Goal: Transaction & Acquisition: Book appointment/travel/reservation

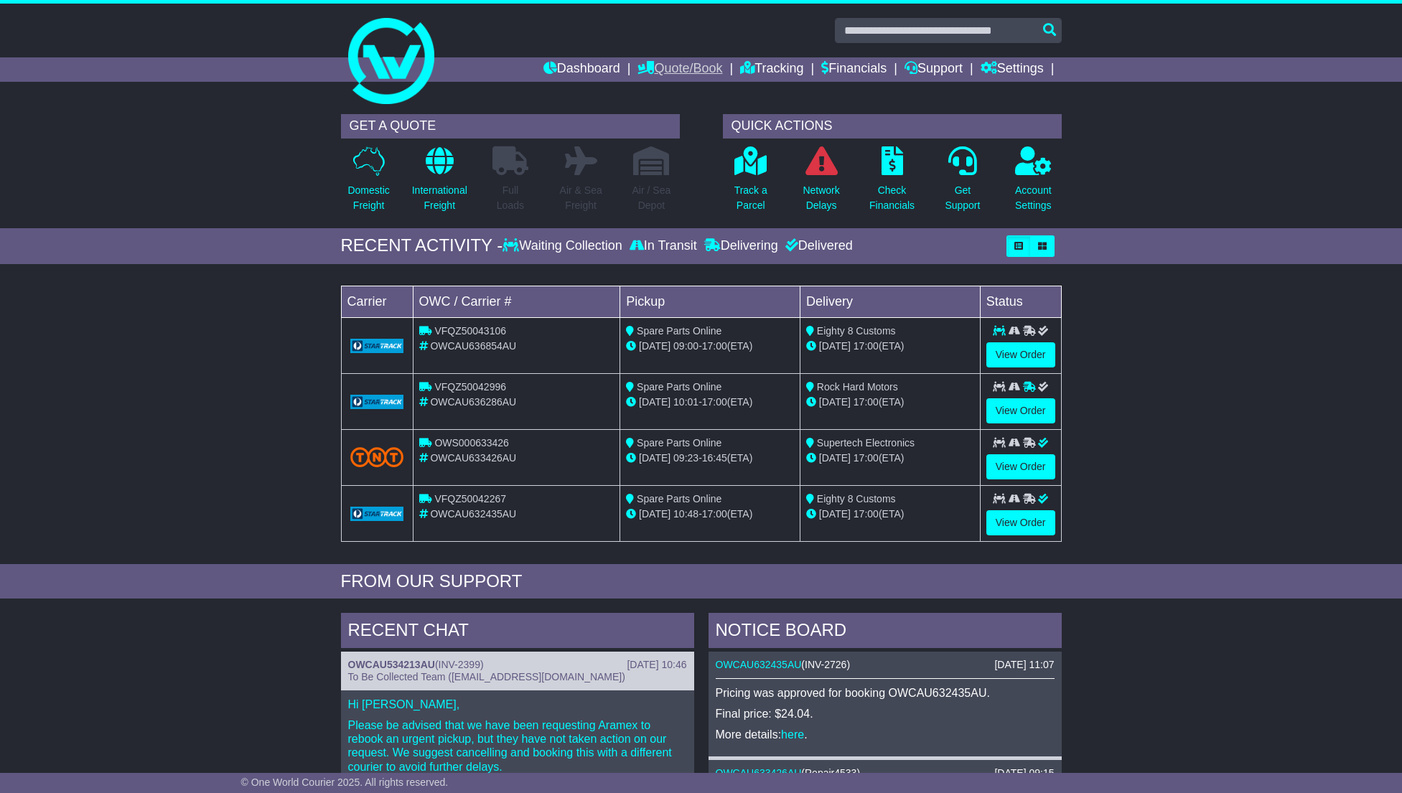
click at [663, 67] on link "Quote/Book" at bounding box center [679, 69] width 85 height 24
click at [646, 138] on link "Drafts" at bounding box center [694, 141] width 113 height 16
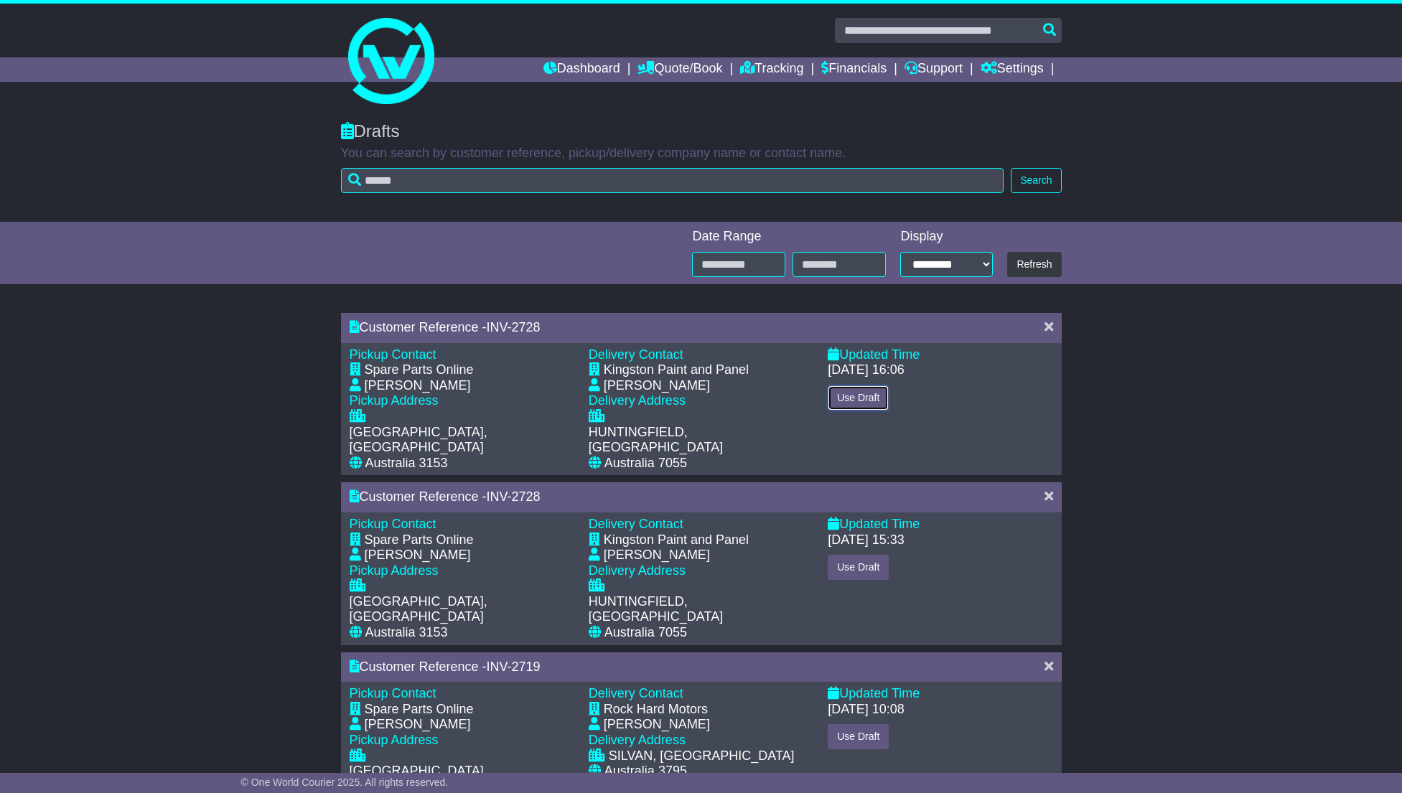
click at [851, 394] on button "Use Draft" at bounding box center [858, 397] width 61 height 25
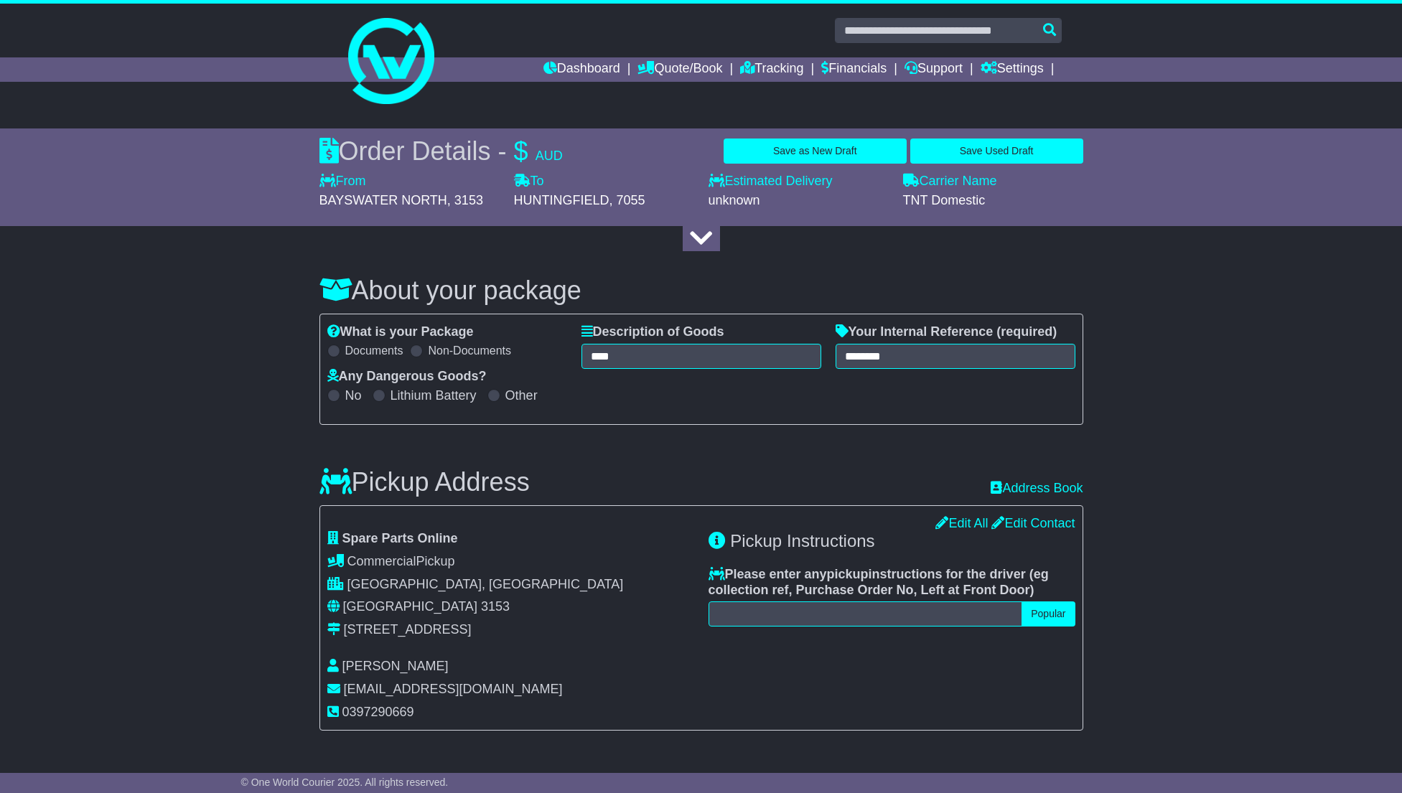
select select "****"
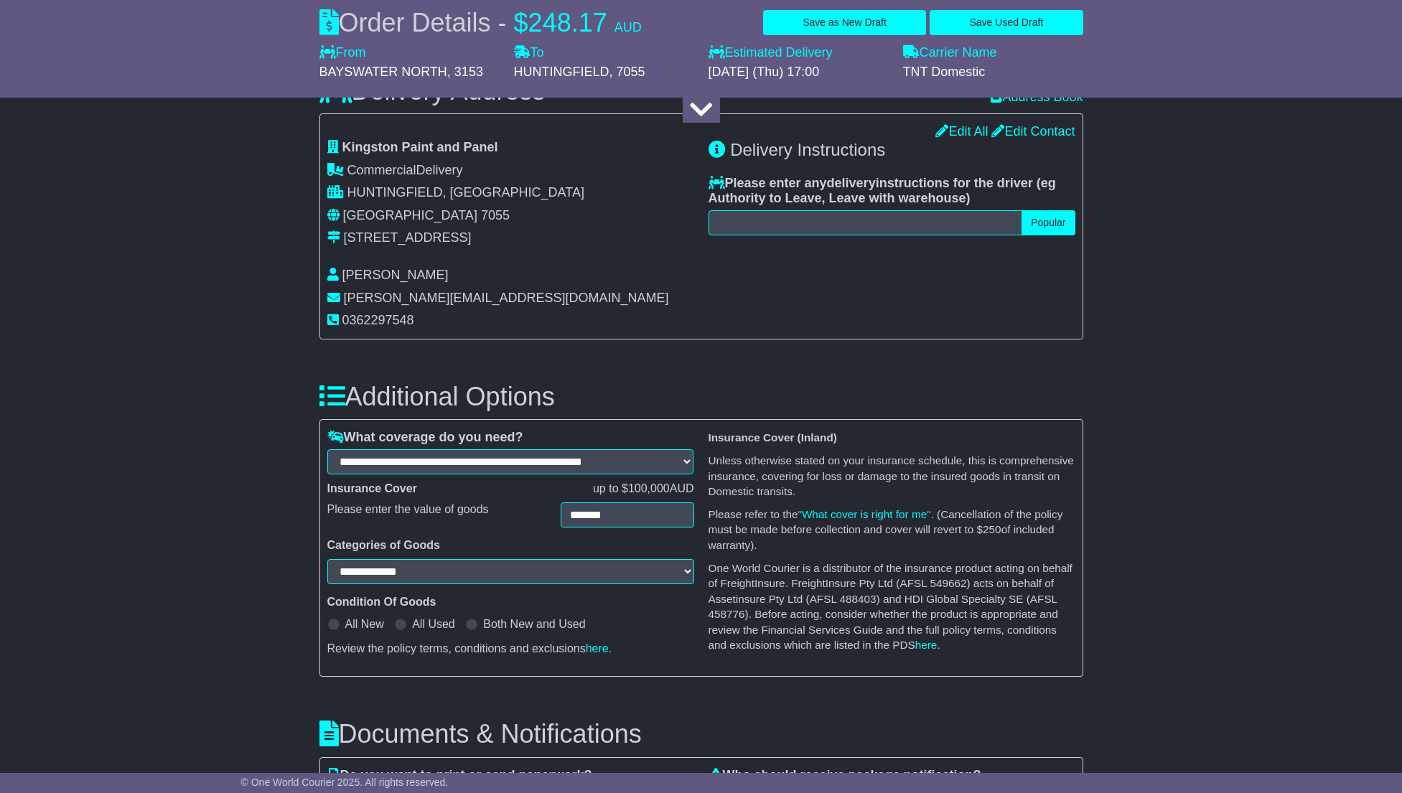
scroll to position [861, 0]
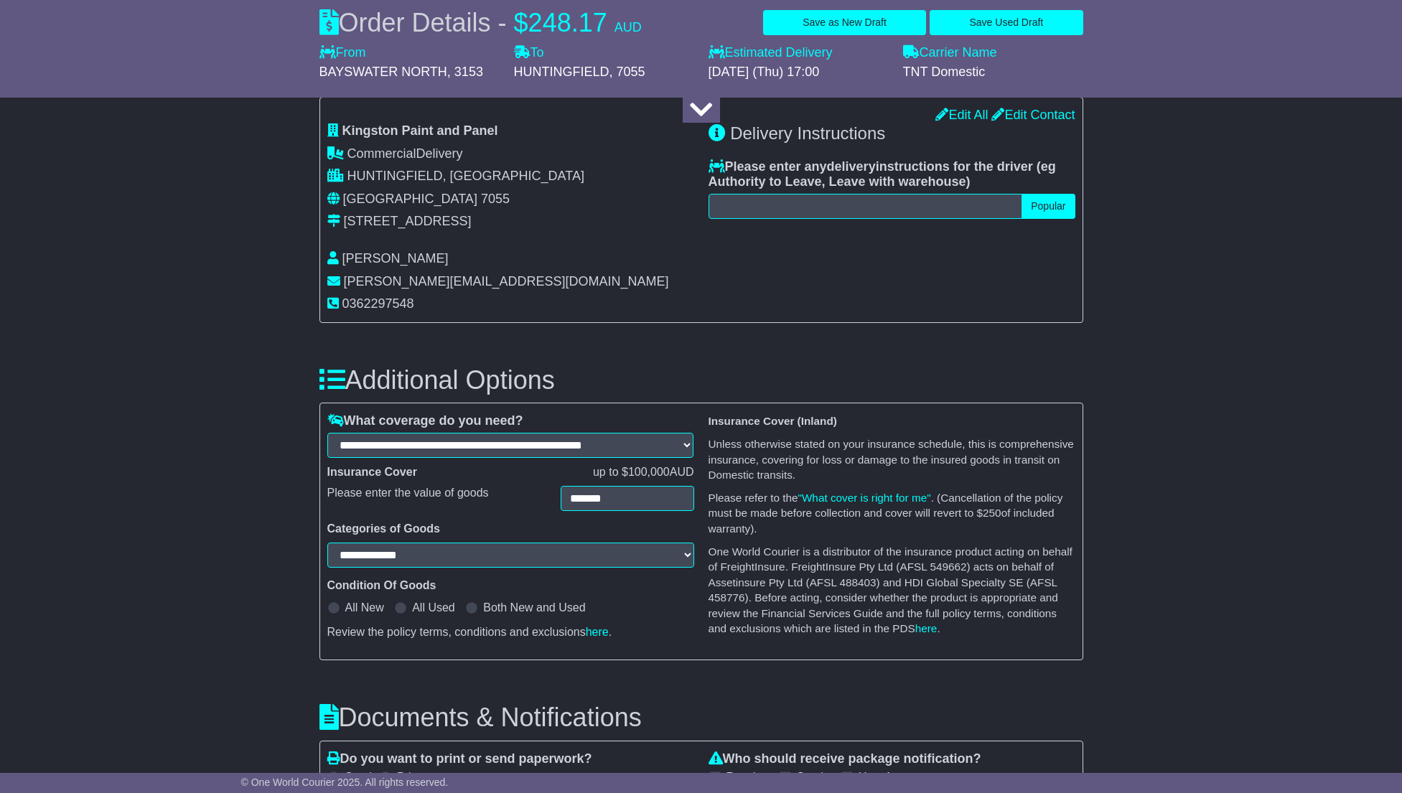
click at [519, 543] on div "Categories of Goods" at bounding box center [510, 532] width 381 height 21
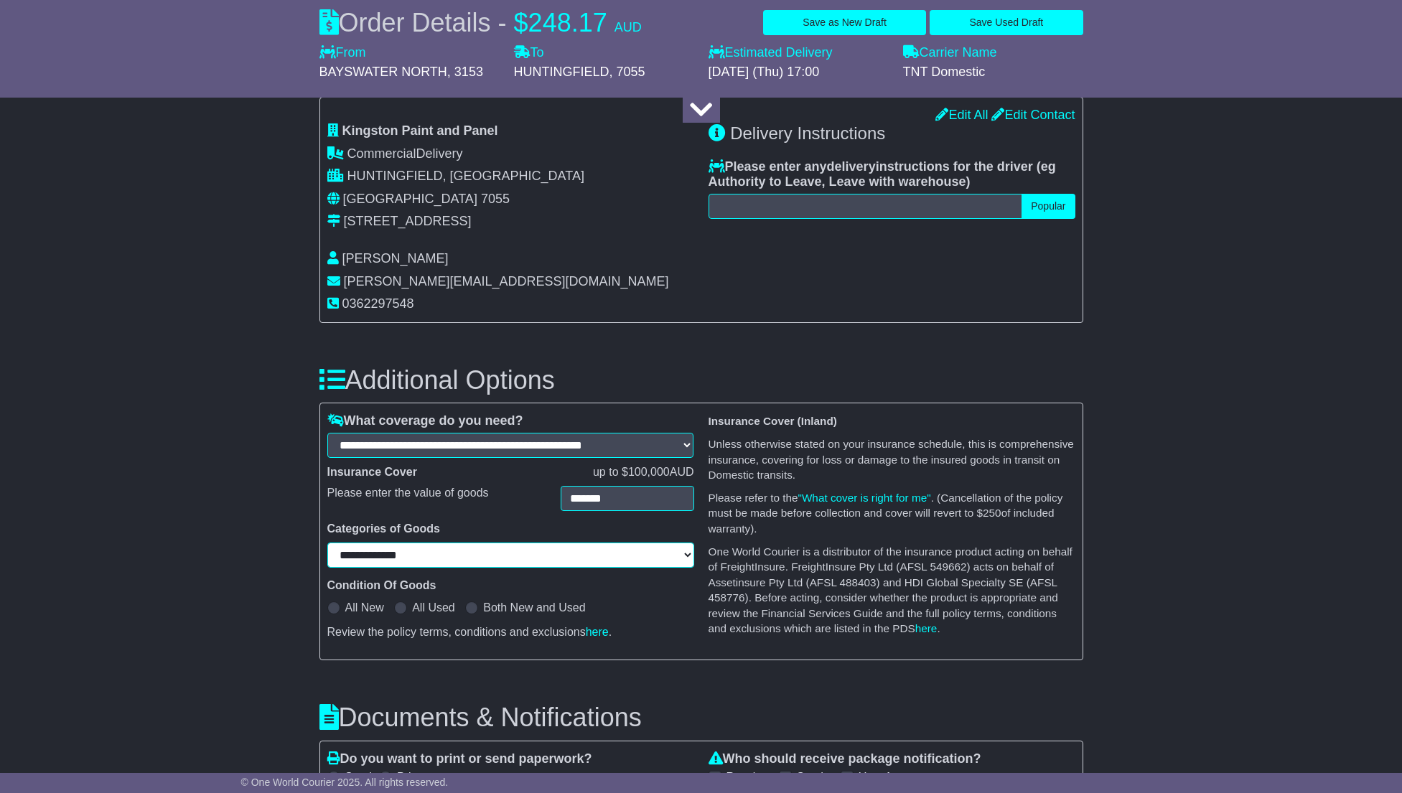
click at [520, 554] on select "**********" at bounding box center [510, 555] width 367 height 25
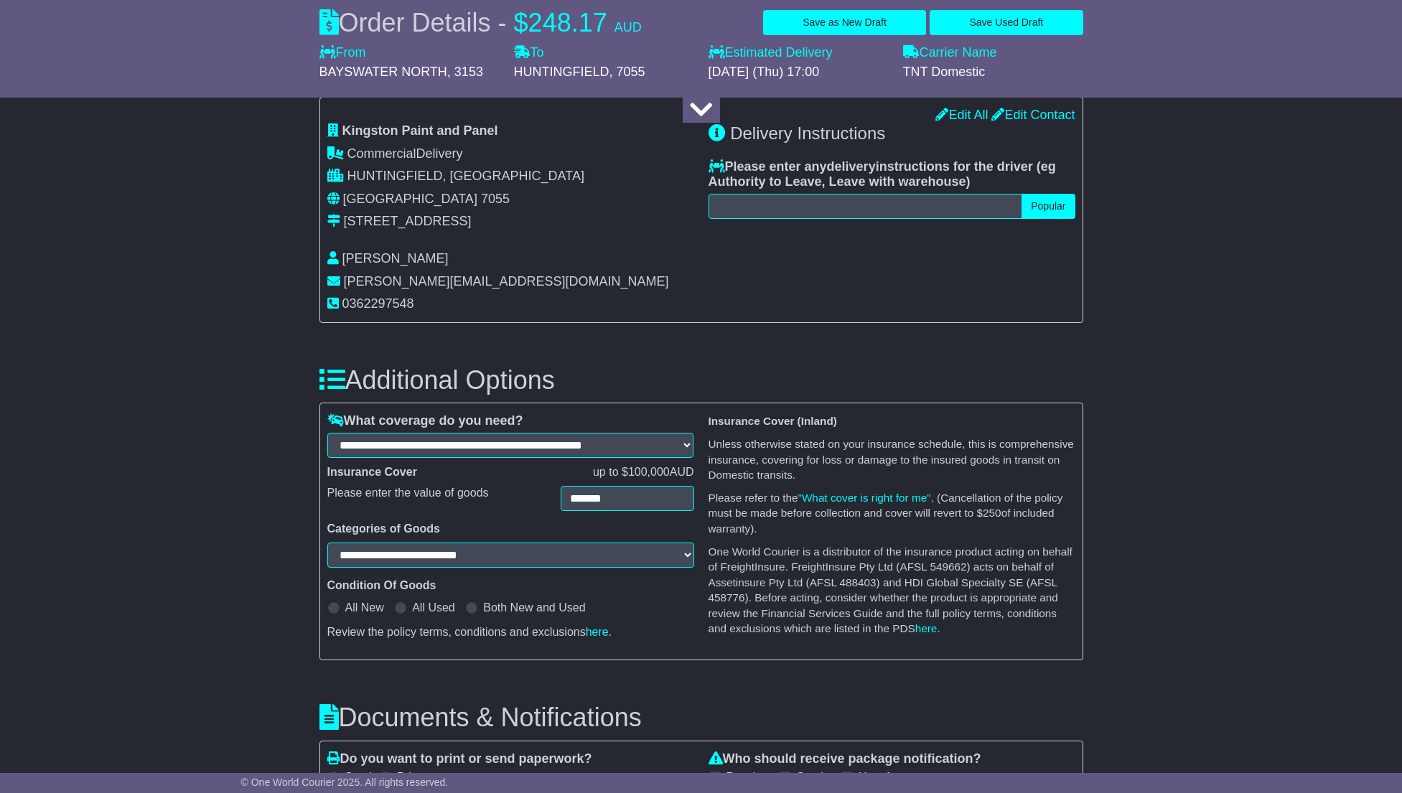
select select "**********"
click at [336, 609] on span at bounding box center [333, 607] width 13 height 13
click at [1171, 446] on div "About your package What is your Package Documents Non-Documents What are the In…" at bounding box center [701, 241] width 1402 height 1710
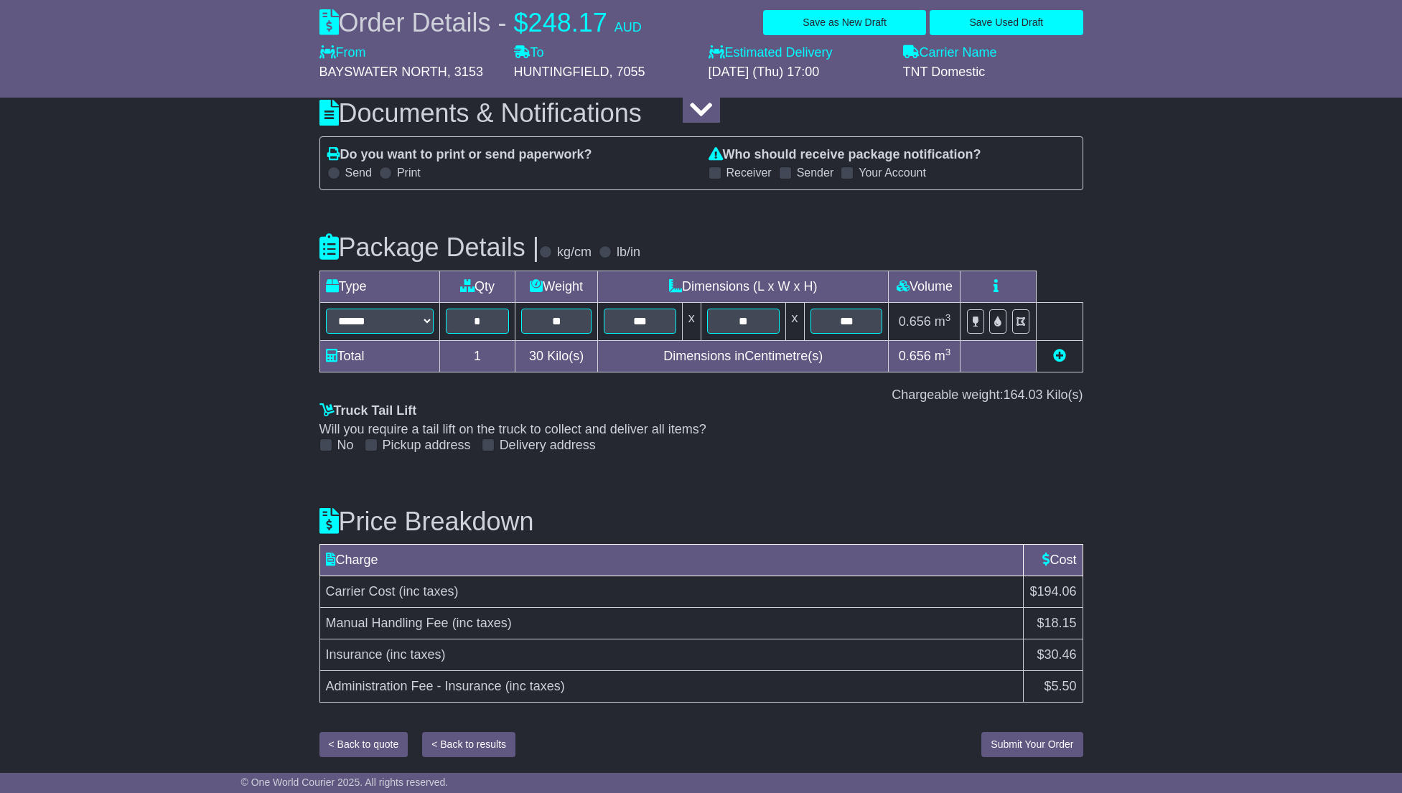
scroll to position [1475, 0]
click at [1003, 744] on span "Submit Your Order" at bounding box center [1031, 744] width 83 height 11
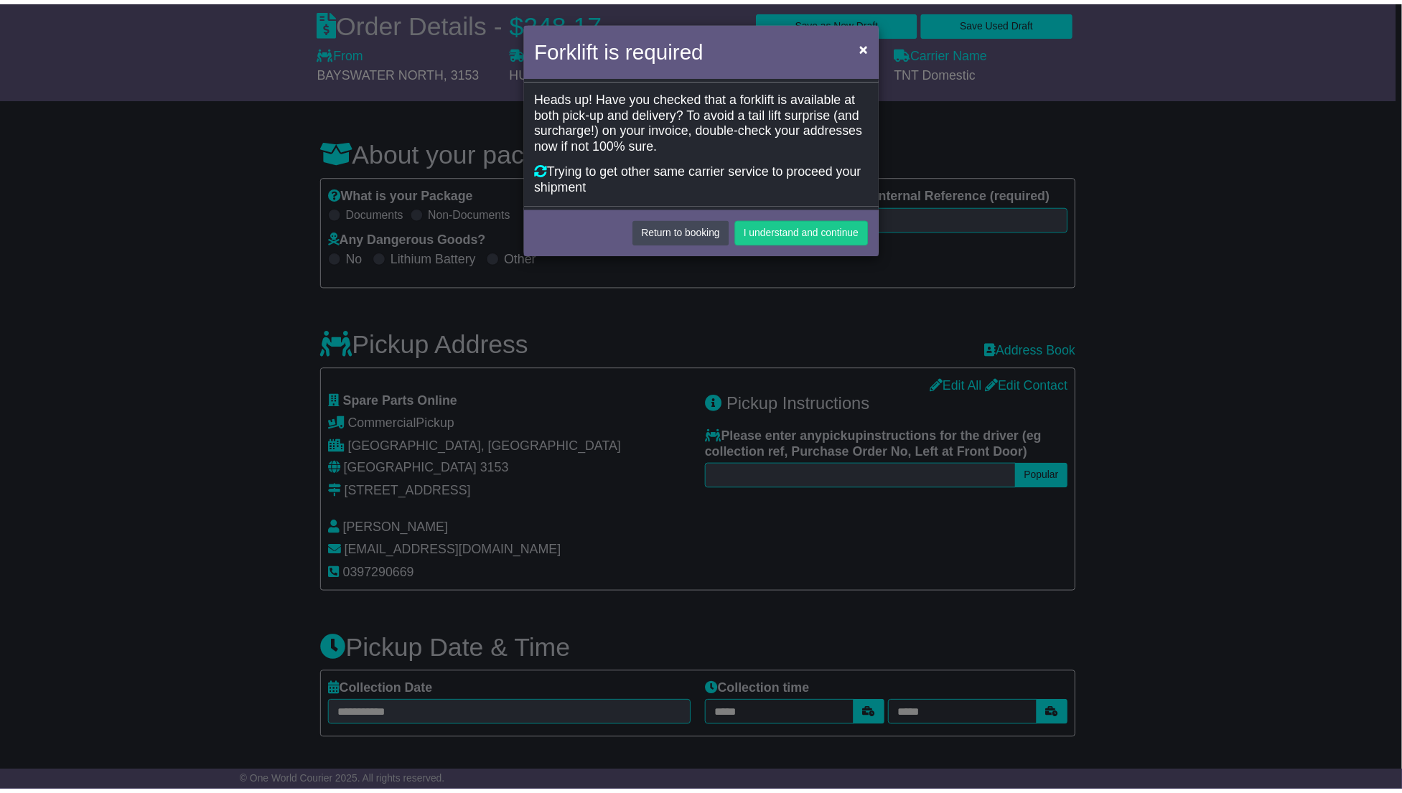
scroll to position [0, 0]
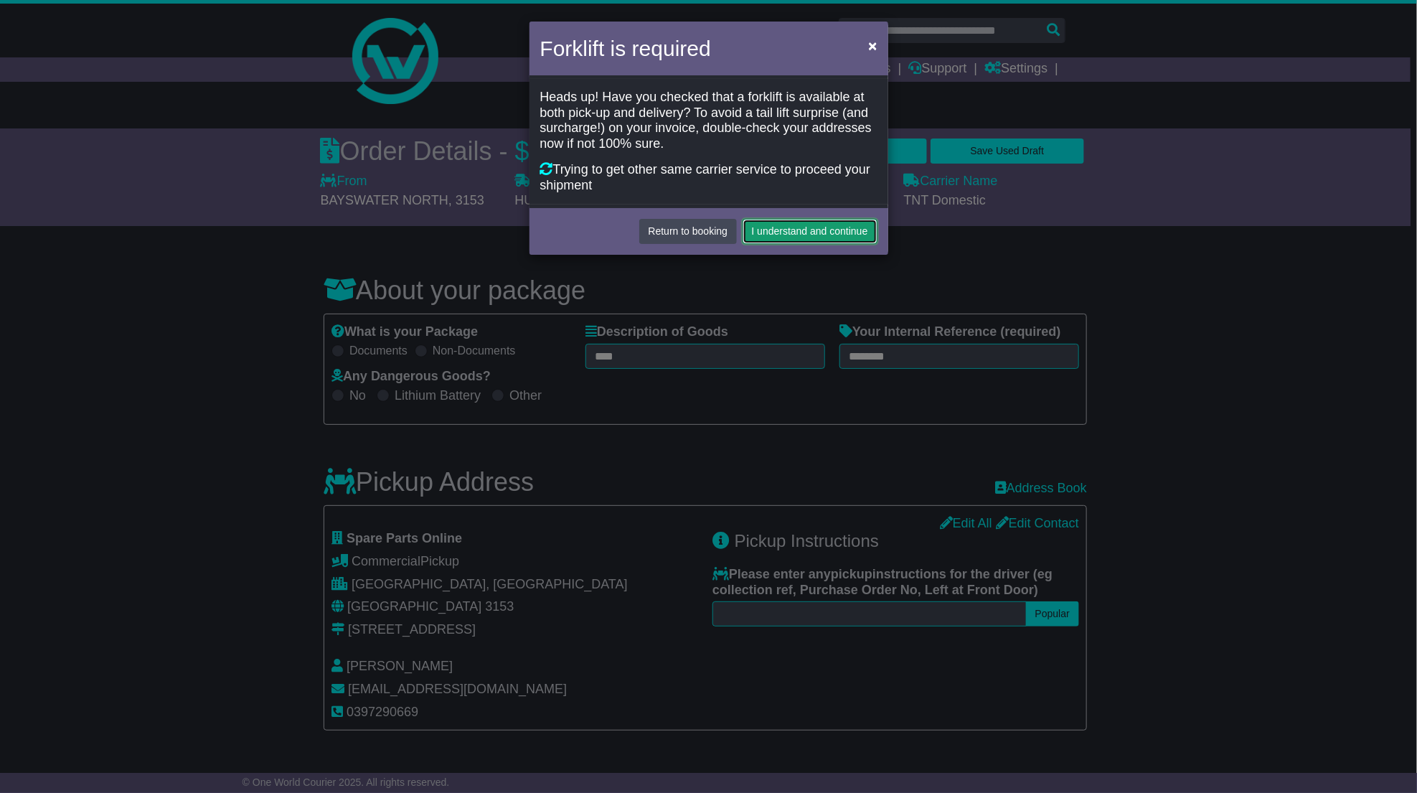
click at [814, 233] on button "I understand and continue" at bounding box center [810, 231] width 135 height 25
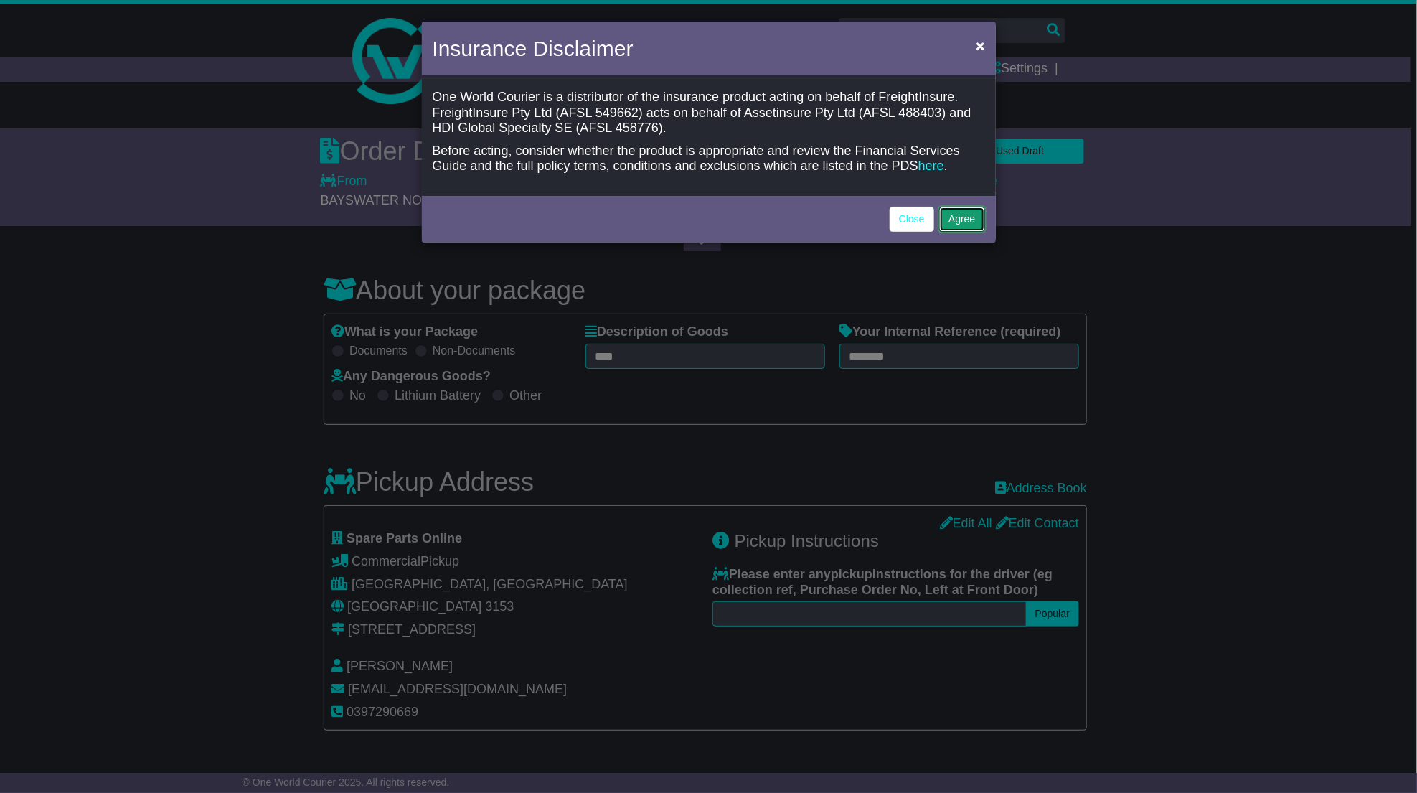
drag, startPoint x: 952, startPoint y: 216, endPoint x: 1023, endPoint y: 214, distance: 71.1
click at [952, 216] on button "Agree" at bounding box center [961, 219] width 45 height 25
